Goal: Information Seeking & Learning: Learn about a topic

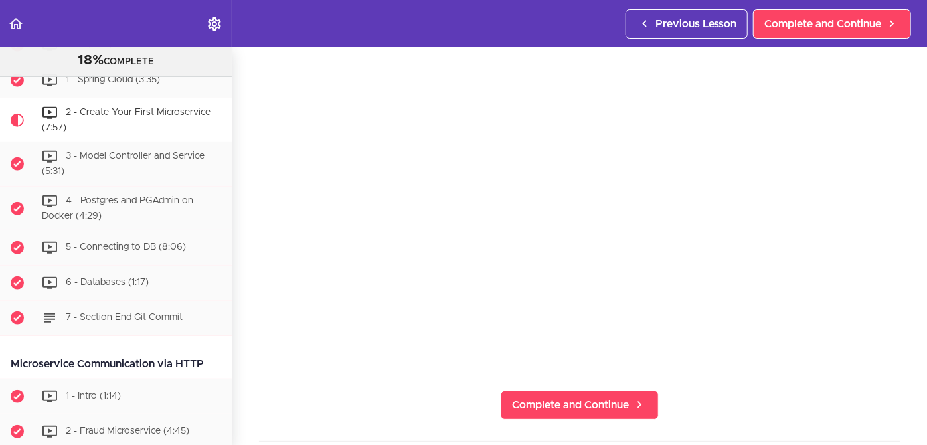
scroll to position [102, 0]
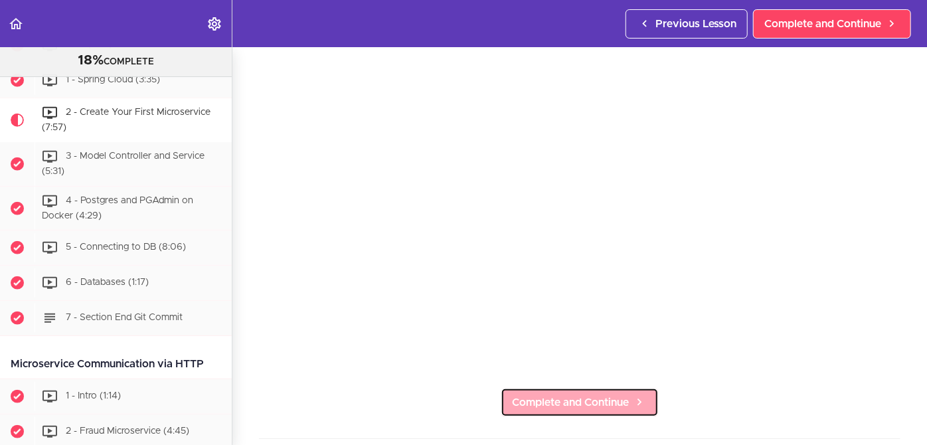
click at [572, 395] on span "Complete and Continue" at bounding box center [570, 403] width 117 height 16
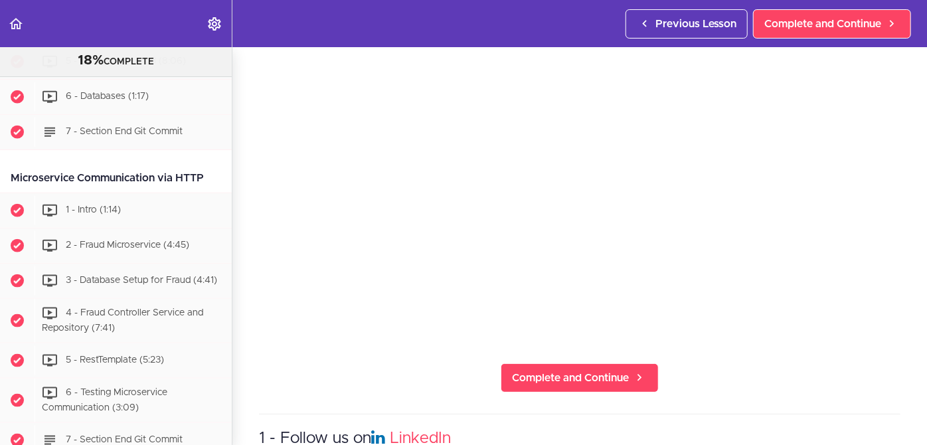
scroll to position [155, 0]
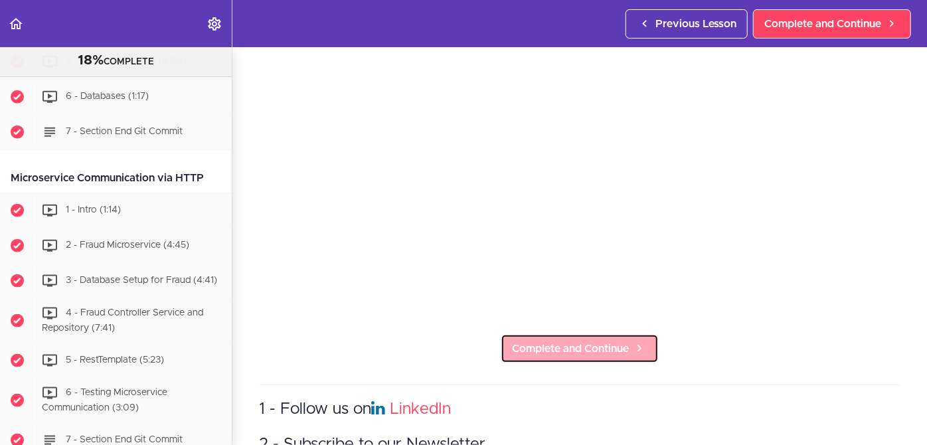
click at [548, 345] on span "Complete and Continue" at bounding box center [570, 349] width 117 height 16
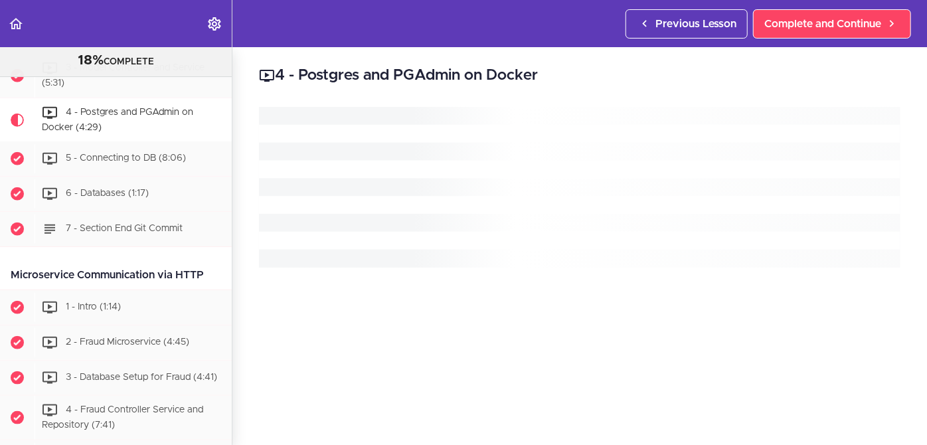
scroll to position [630, 0]
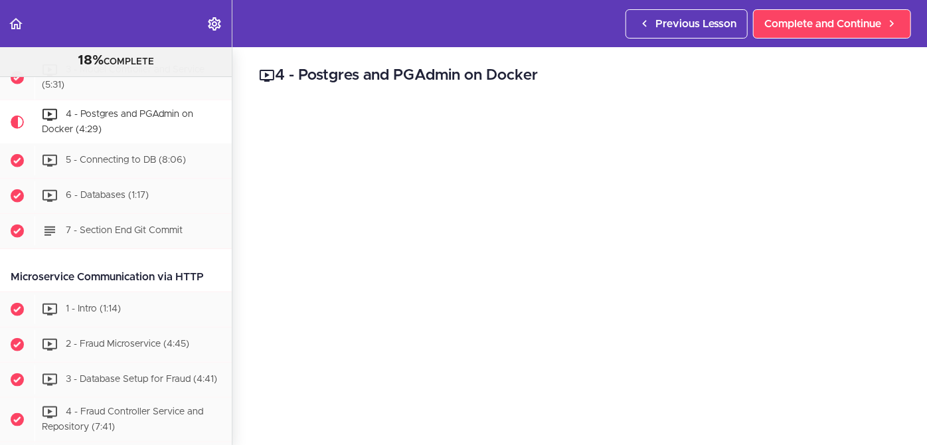
click at [901, 287] on div "4 - Postgres and PGAdmin on Docker yaml services: postgres: container_name: pos…" at bounding box center [579, 246] width 695 height 398
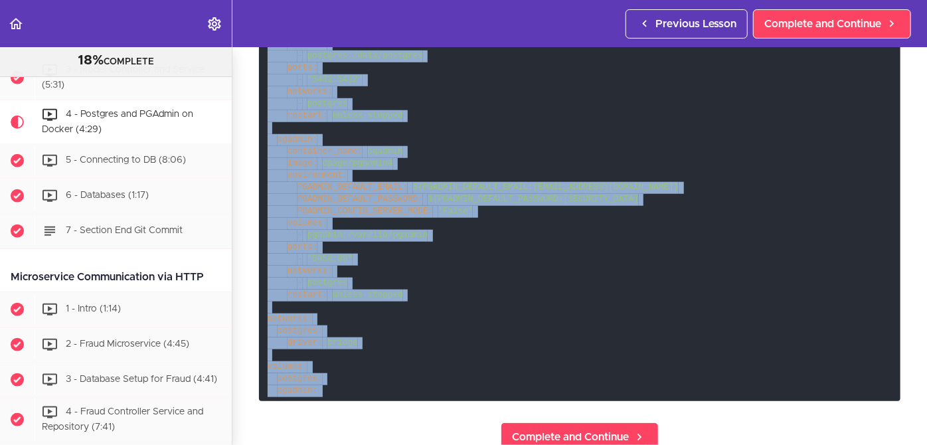
scroll to position [570, 0]
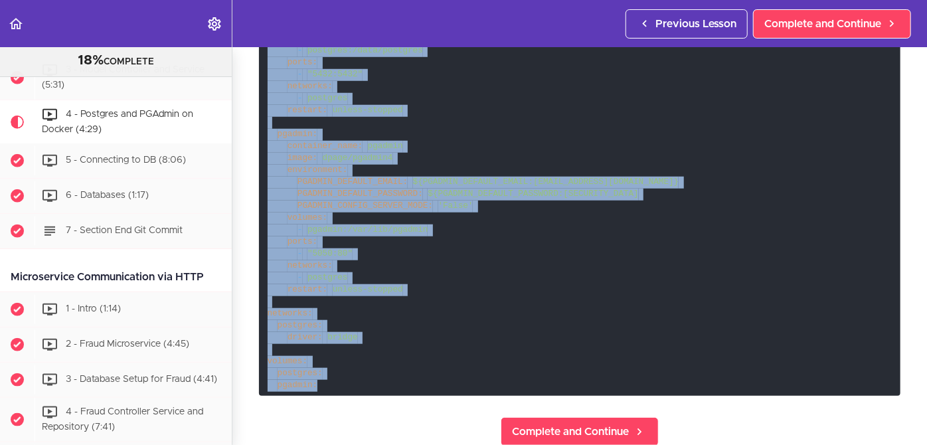
drag, startPoint x: 266, startPoint y: 141, endPoint x: 325, endPoint y: 378, distance: 244.2
click at [325, 378] on code "services: postgres: container_name: postgres image: postgres environment: POSTG…" at bounding box center [580, 165] width 642 height 462
copy code "services: postgres: container_name: postgres image: postgres environment: POSTG…"
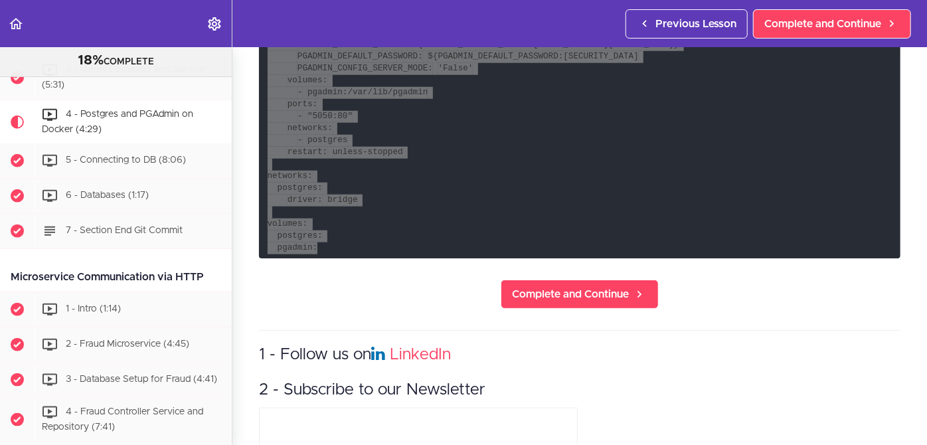
scroll to position [708, 0]
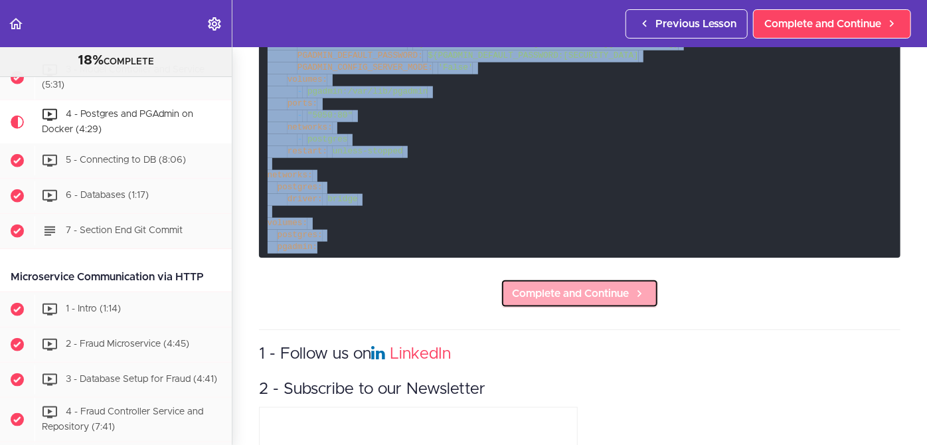
click at [572, 280] on link "Complete and Continue" at bounding box center [580, 293] width 158 height 29
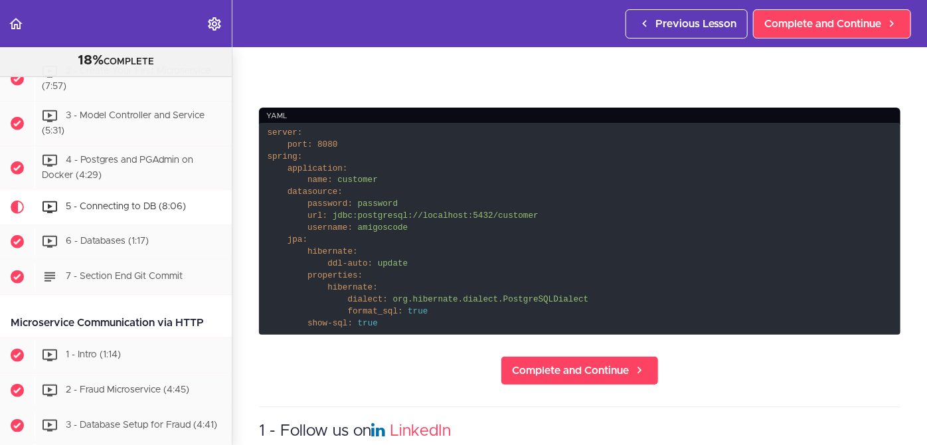
scroll to position [396, 0]
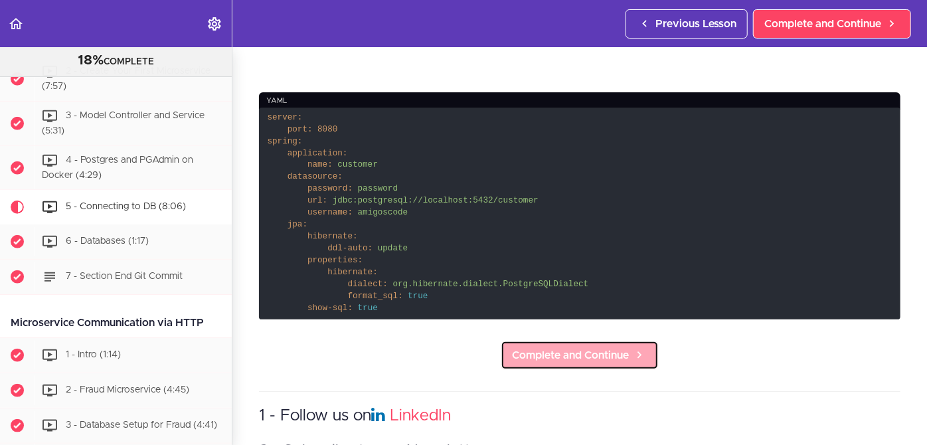
click at [567, 347] on span "Complete and Continue" at bounding box center [570, 355] width 117 height 16
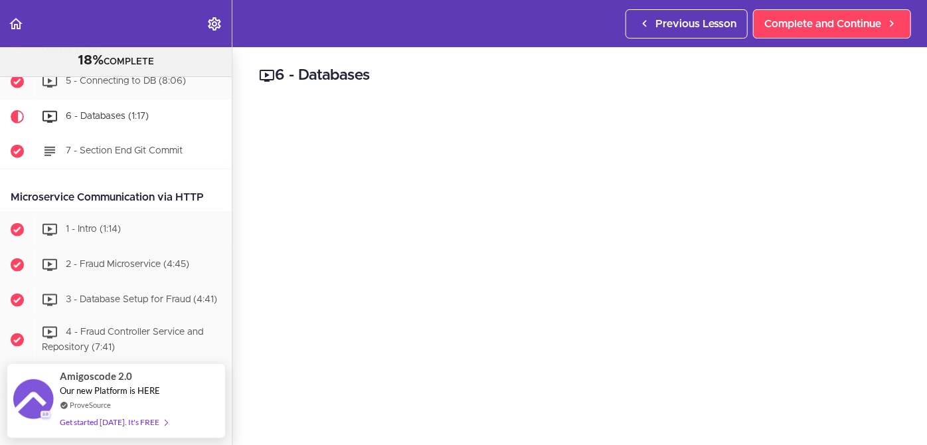
scroll to position [648, 0]
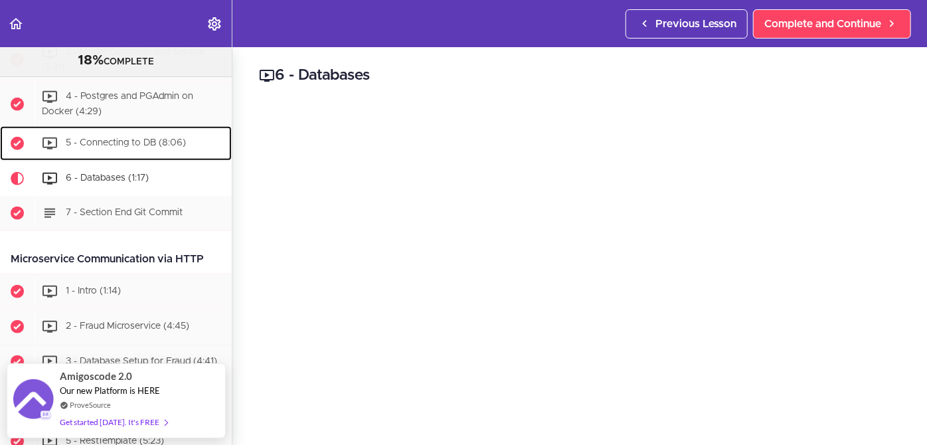
click at [134, 157] on link "5 - Connecting to DB (8:06)" at bounding box center [116, 143] width 232 height 35
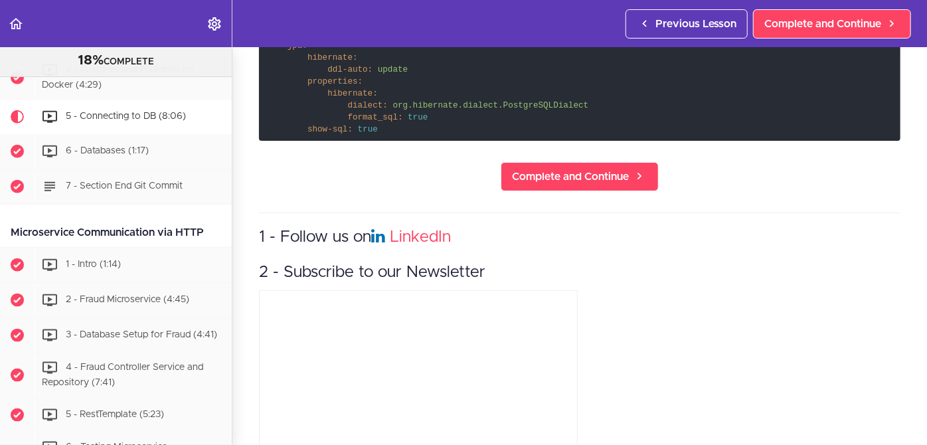
scroll to position [653, 0]
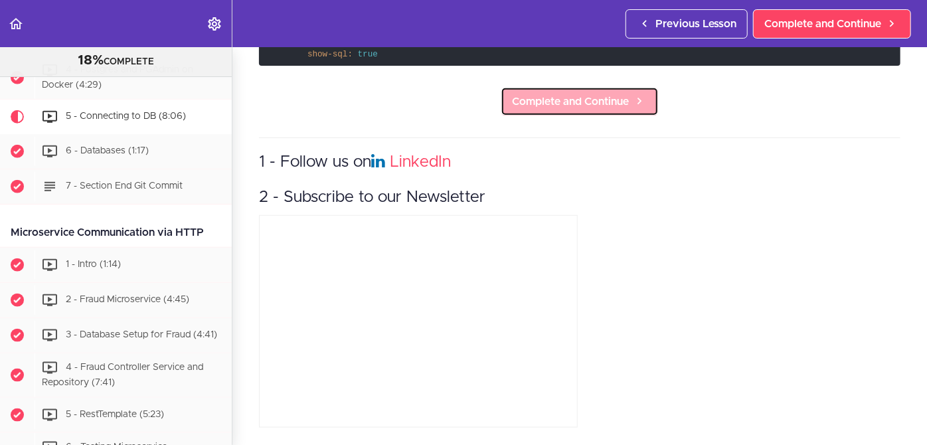
click at [563, 94] on span "Complete and Continue" at bounding box center [570, 102] width 117 height 16
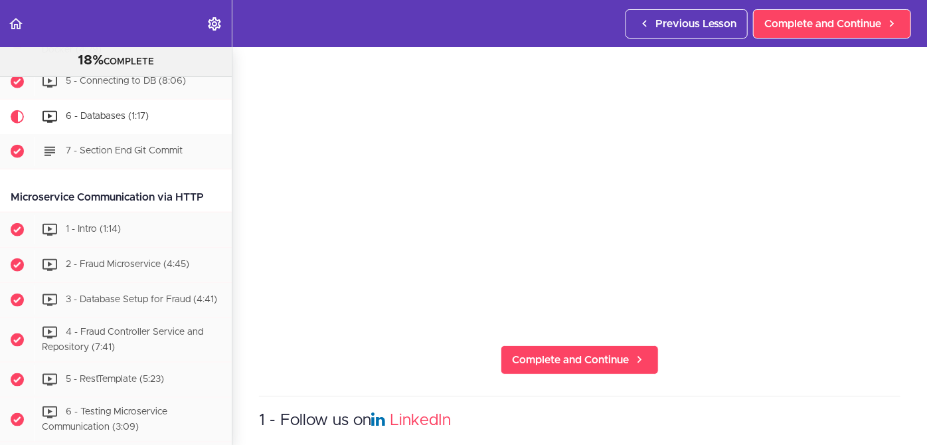
scroll to position [147, 0]
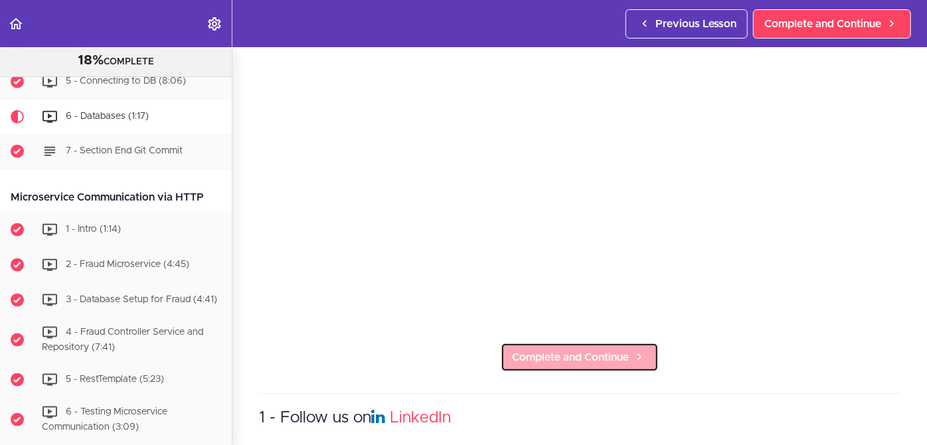
click at [580, 349] on span "Complete and Continue" at bounding box center [570, 357] width 117 height 16
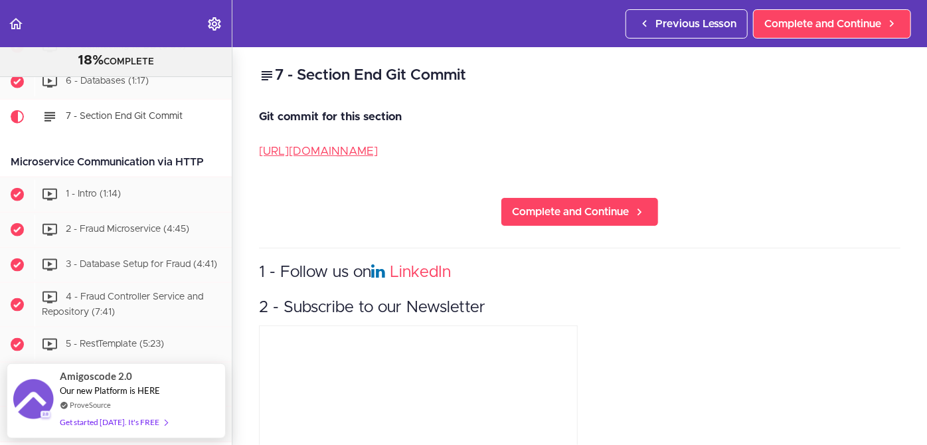
scroll to position [696, 0]
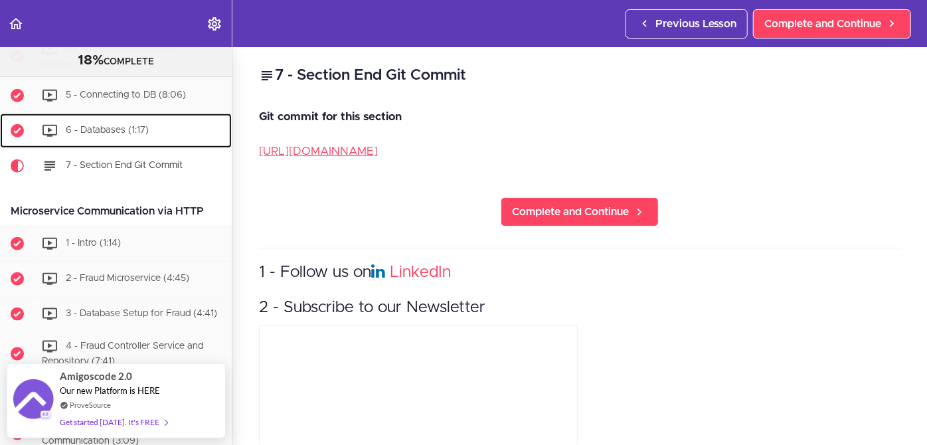
click at [106, 130] on span "6 - Databases (1:17)" at bounding box center [107, 130] width 83 height 9
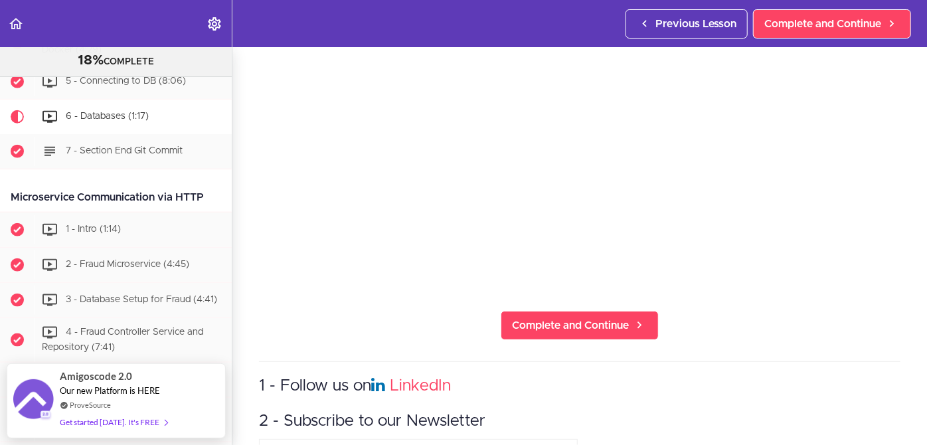
scroll to position [184, 0]
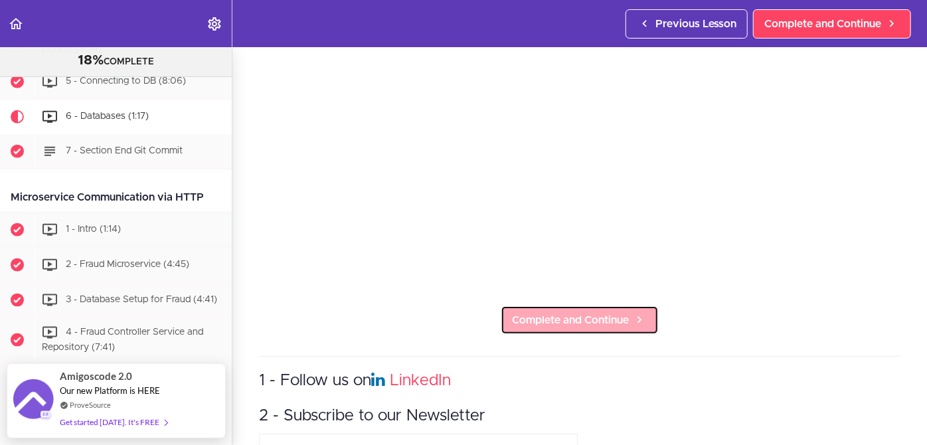
click at [585, 313] on span "Complete and Continue" at bounding box center [570, 320] width 117 height 16
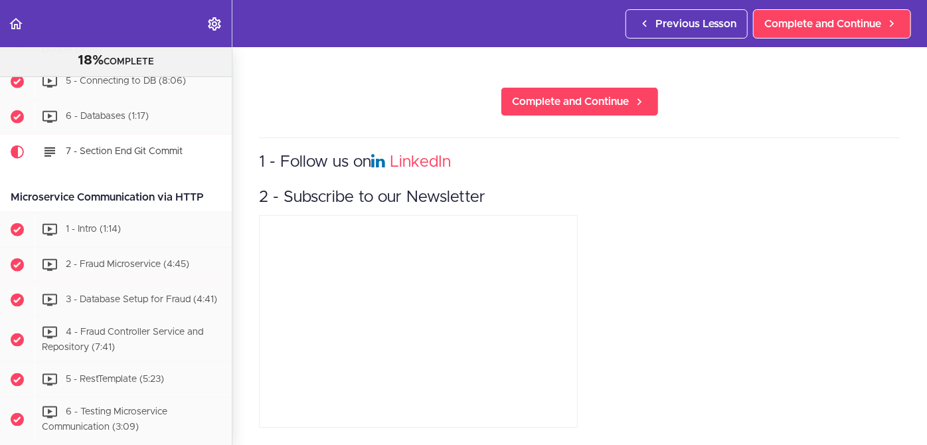
scroll to position [745, 0]
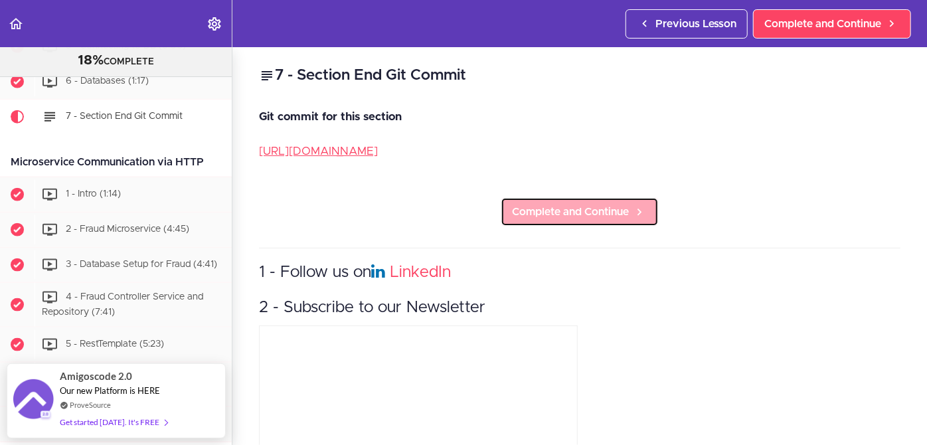
click at [568, 216] on span "Complete and Continue" at bounding box center [570, 212] width 117 height 16
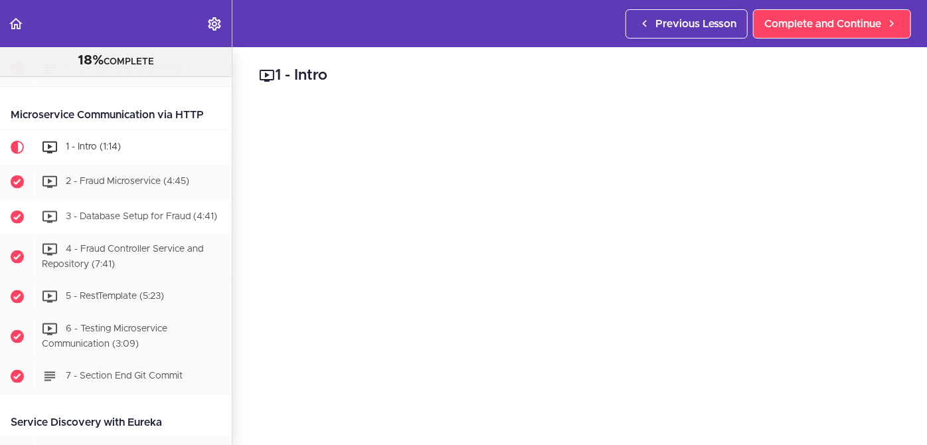
scroll to position [786, 0]
